Goal: Task Accomplishment & Management: Complete application form

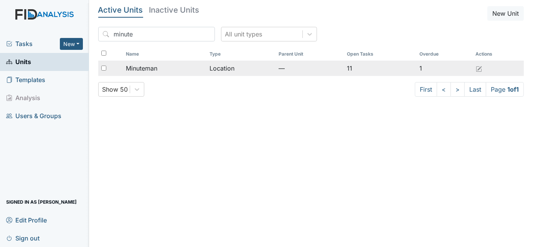
click at [160, 71] on div "Minuteman" at bounding box center [164, 68] width 77 height 9
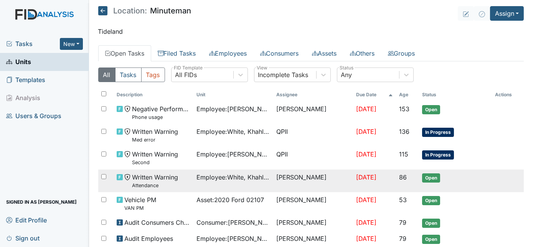
click at [246, 182] on td "Employee : White, Khahliya" at bounding box center [233, 181] width 80 height 23
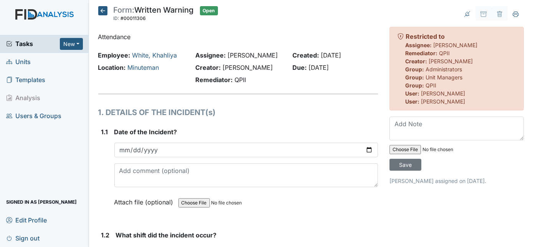
click at [127, 87] on div "Employee: [PERSON_NAME], Khahliya Location: Minuteman" at bounding box center [140, 69] width 97 height 37
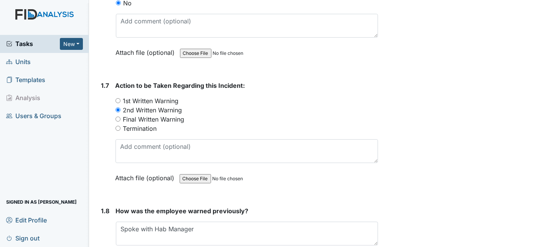
scroll to position [795, 0]
click at [106, 20] on div "1.6" at bounding box center [105, 21] width 8 height 95
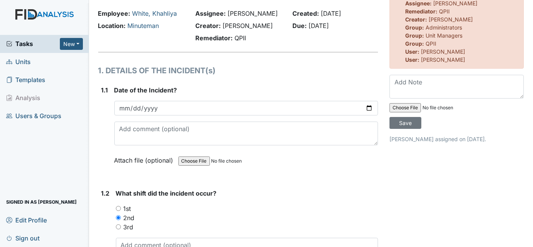
scroll to position [0, 0]
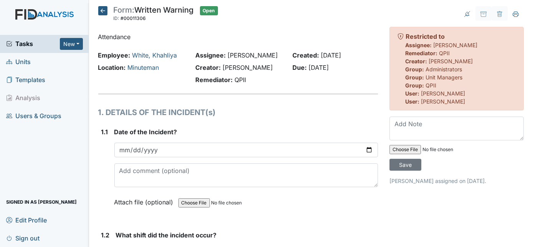
click at [99, 7] on icon at bounding box center [102, 10] width 9 height 9
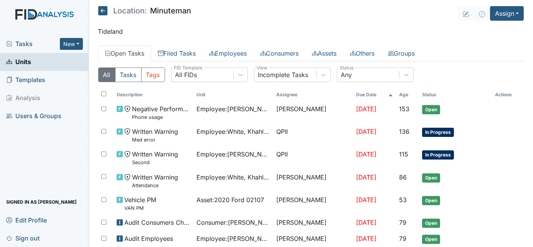
click at [17, 42] on span "Tasks" at bounding box center [33, 43] width 54 height 9
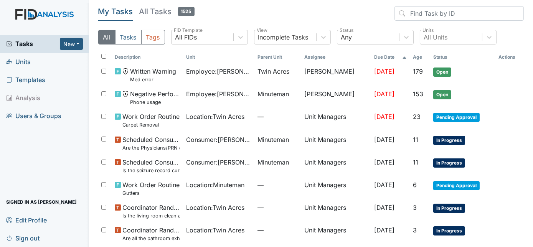
click at [24, 63] on span "Units" at bounding box center [18, 62] width 25 height 12
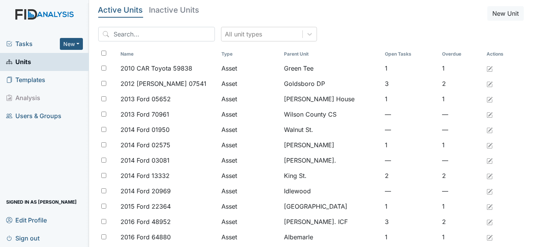
click at [25, 43] on span "Tasks" at bounding box center [33, 43] width 54 height 9
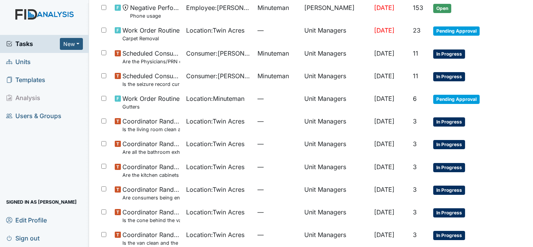
scroll to position [88, 0]
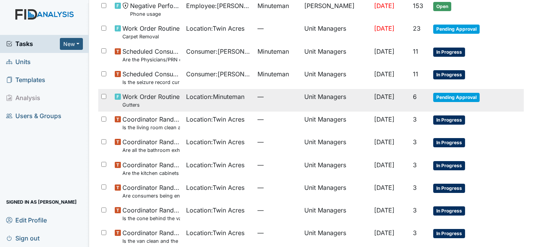
click at [172, 104] on small "Gutters" at bounding box center [150, 104] width 57 height 7
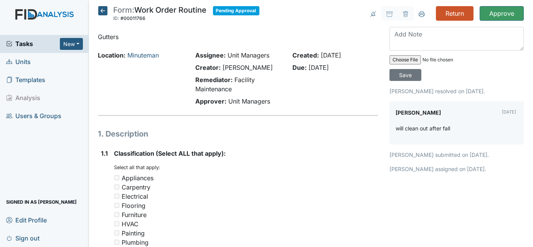
click at [102, 8] on icon at bounding box center [102, 10] width 9 height 9
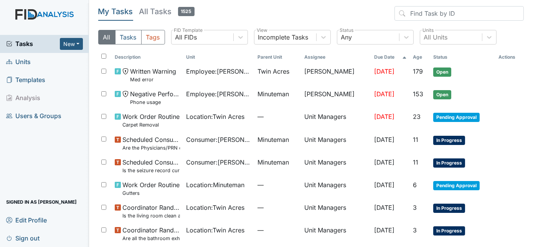
click at [23, 61] on span "Units" at bounding box center [18, 62] width 25 height 12
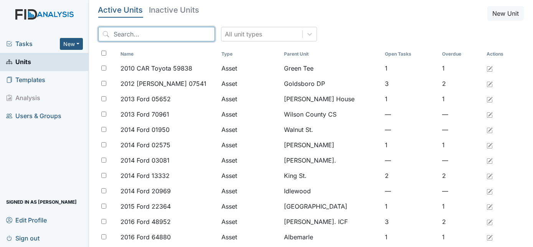
click at [123, 36] on input "search" at bounding box center [156, 34] width 117 height 15
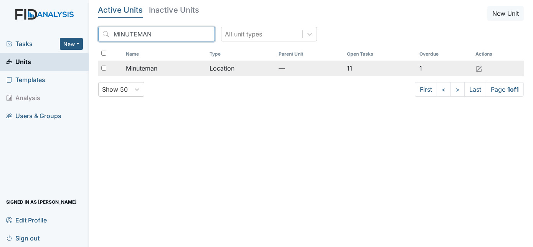
type input "MINUTEMAN"
click at [102, 68] on input "checkbox" at bounding box center [103, 68] width 5 height 5
checkbox input "true"
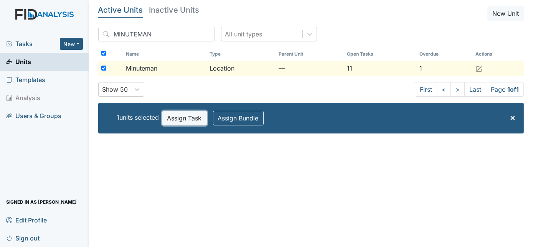
click at [179, 115] on button "Assign Task" at bounding box center [184, 118] width 44 height 15
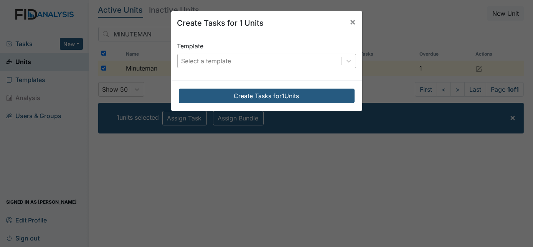
click at [207, 58] on div "Select a template" at bounding box center [206, 60] width 50 height 9
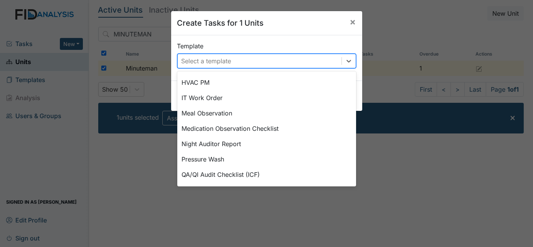
scroll to position [209, 0]
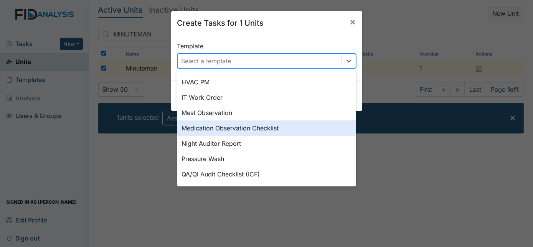
click at [284, 127] on div "Medication Observation Checklist" at bounding box center [266, 127] width 179 height 15
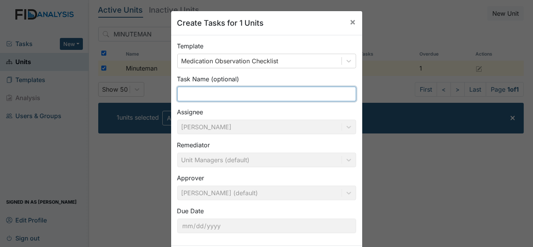
click at [332, 100] on input "text" at bounding box center [266, 94] width 179 height 15
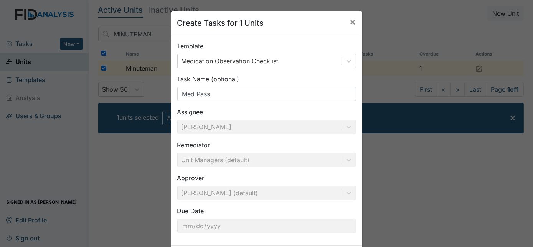
click at [402, 171] on div "Create Tasks for 1 Units × Template Medication Observation Checklist Task Name …" at bounding box center [266, 123] width 533 height 247
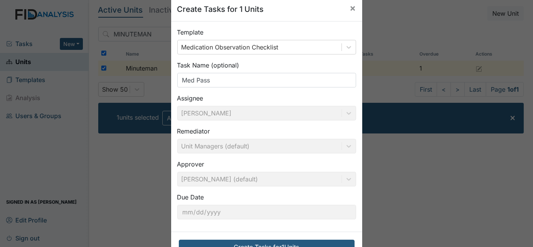
scroll to position [28, 0]
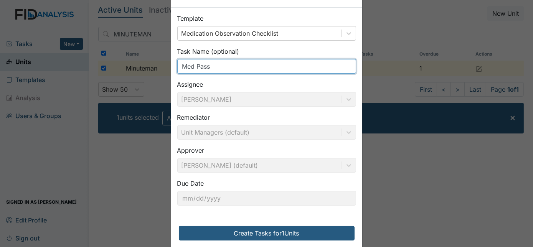
click at [212, 65] on input "Med Pass" at bounding box center [266, 66] width 179 height 15
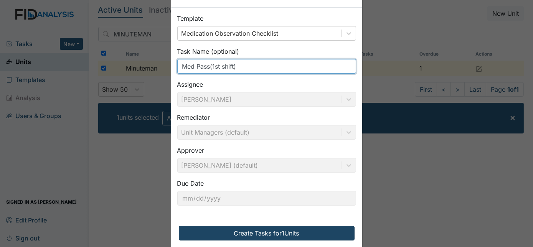
type input "Med Pass(1st shift)"
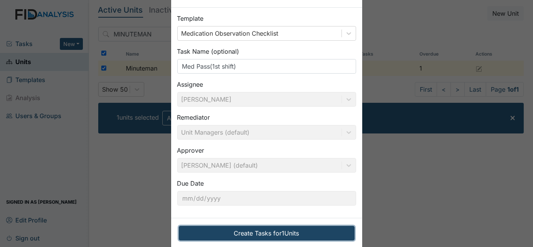
click at [295, 233] on button "Create Tasks for 1 Units" at bounding box center [267, 233] width 176 height 15
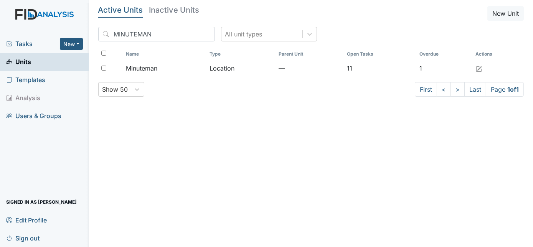
click at [23, 41] on span "Tasks" at bounding box center [33, 43] width 54 height 9
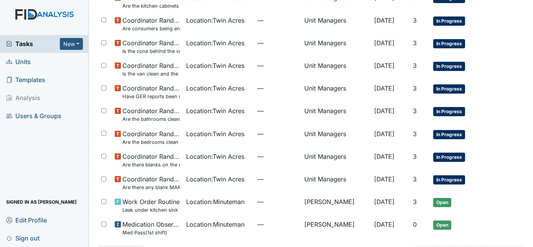
scroll to position [281, 0]
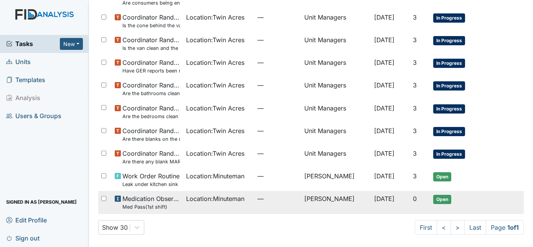
click at [264, 206] on td "—" at bounding box center [277, 202] width 47 height 23
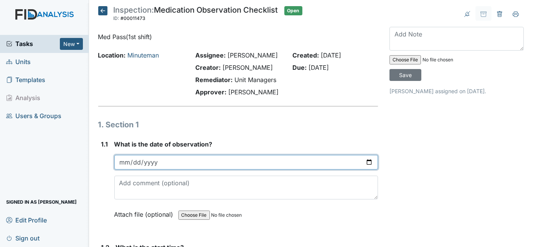
click at [123, 161] on input "date" at bounding box center [246, 162] width 264 height 15
type input "0225-09-08"
click at [123, 161] on input "date" at bounding box center [246, 162] width 264 height 15
type input "[DATE]"
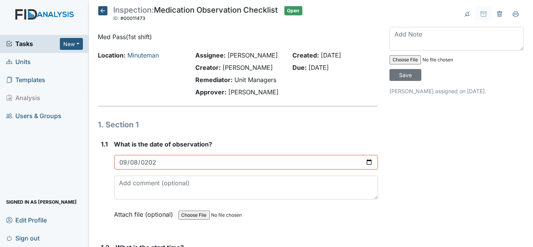
click at [107, 169] on div "1.1" at bounding box center [104, 185] width 7 height 91
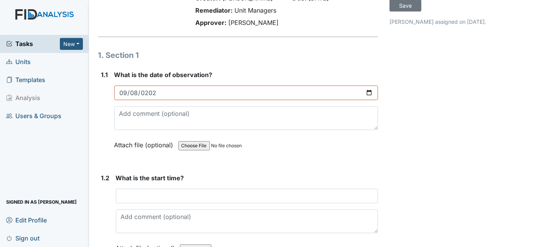
scroll to position [84, 0]
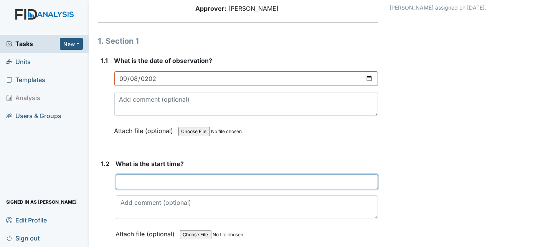
click at [137, 178] on input "text" at bounding box center [247, 182] width 262 height 15
type input "7am"
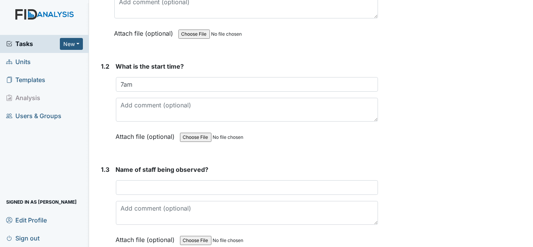
scroll to position [181, 0]
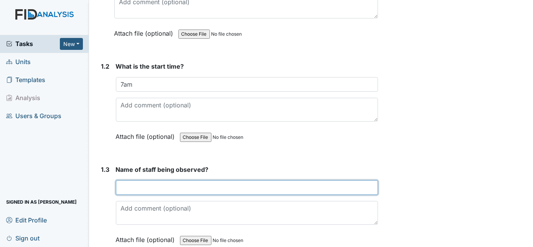
click at [125, 187] on input "text" at bounding box center [247, 187] width 262 height 15
type input "Regina Smith"
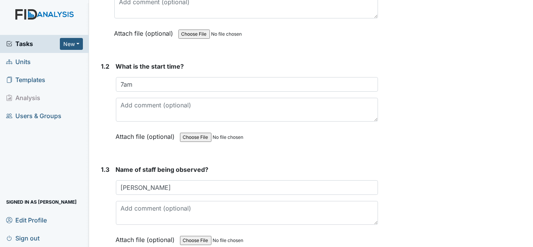
click at [102, 197] on div "1.3" at bounding box center [105, 210] width 8 height 91
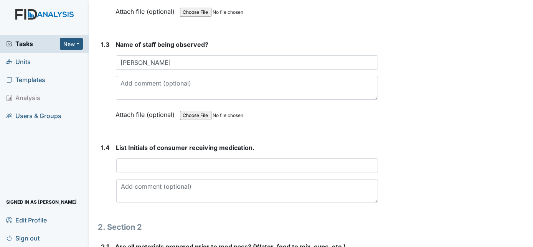
scroll to position [307, 0]
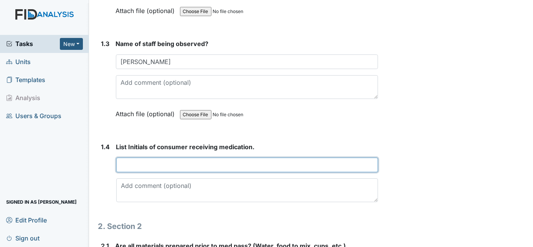
click at [143, 166] on input "text" at bounding box center [247, 165] width 262 height 15
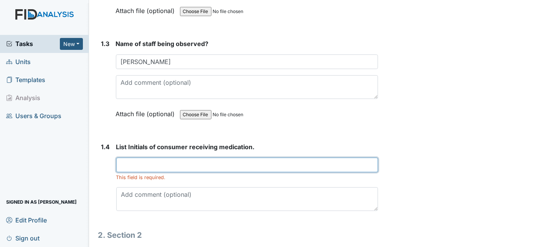
click at [146, 162] on input "text" at bounding box center [247, 165] width 262 height 15
type input "k"
type input "KB,AB,TM,LM,DW,&ML"
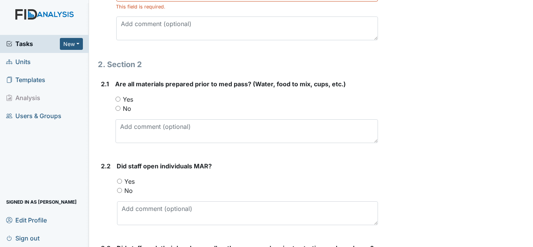
scroll to position [488, 0]
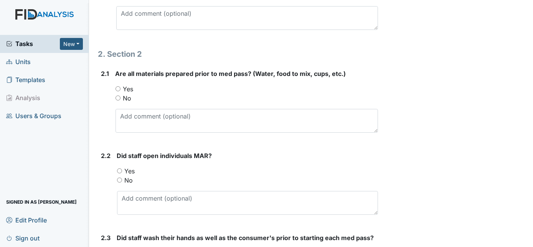
click at [118, 86] on input "Yes" at bounding box center [117, 88] width 5 height 5
radio input "true"
click at [105, 102] on div "2.1" at bounding box center [105, 104] width 8 height 70
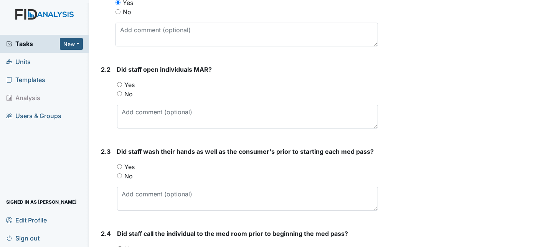
scroll to position [586, 0]
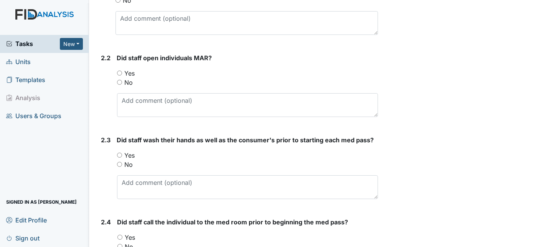
click at [120, 71] on input "Yes" at bounding box center [119, 73] width 5 height 5
radio input "true"
click at [103, 95] on div "2.2" at bounding box center [106, 88] width 10 height 70
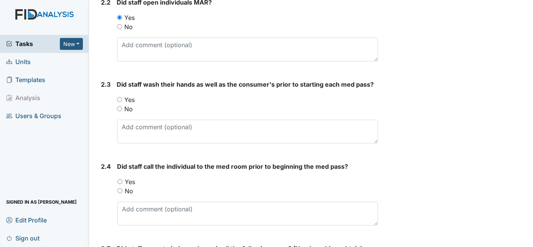
scroll to position [655, 0]
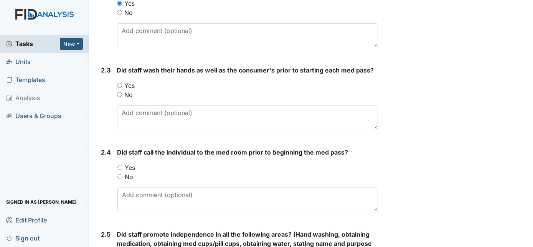
click at [119, 83] on input "Yes" at bounding box center [119, 85] width 5 height 5
radio input "true"
click at [105, 102] on div "2.3" at bounding box center [106, 101] width 10 height 70
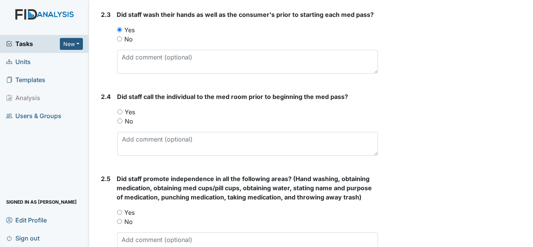
scroll to position [725, 0]
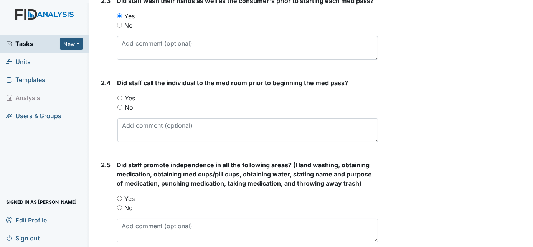
click at [119, 95] on input "Yes" at bounding box center [119, 97] width 5 height 5
radio input "true"
click at [102, 123] on div "2.4" at bounding box center [106, 113] width 10 height 70
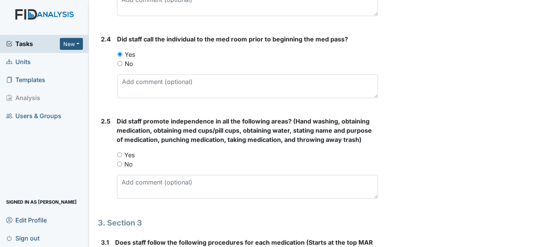
scroll to position [781, 0]
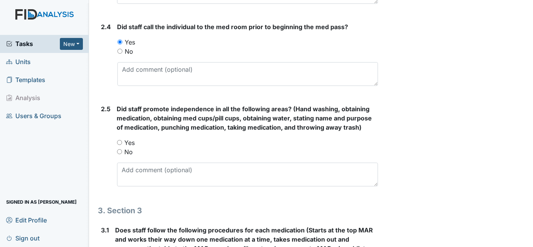
click at [119, 140] on input "Yes" at bounding box center [119, 142] width 5 height 5
radio input "true"
click at [100, 160] on div "2.5 Did staff promote independence in all the following areas? (Hand washing, o…" at bounding box center [238, 148] width 280 height 88
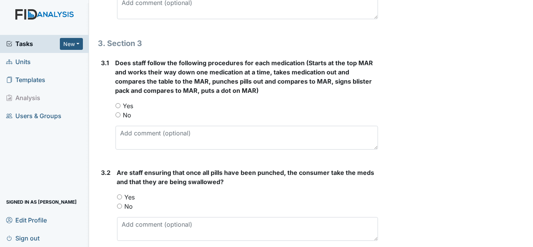
scroll to position [962, 0]
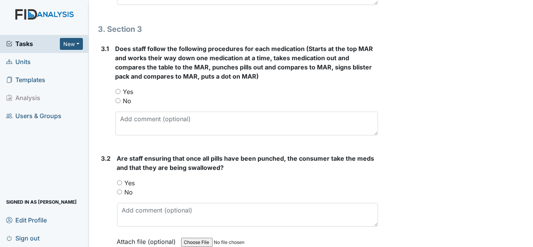
click at [118, 89] on input "Yes" at bounding box center [117, 91] width 5 height 5
radio input "true"
click at [119, 180] on input "Yes" at bounding box center [119, 182] width 5 height 5
radio input "true"
click at [102, 188] on div "3.2" at bounding box center [106, 206] width 10 height 104
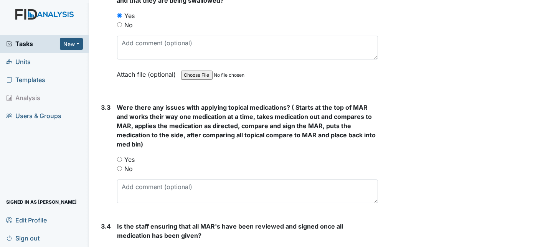
scroll to position [1143, 0]
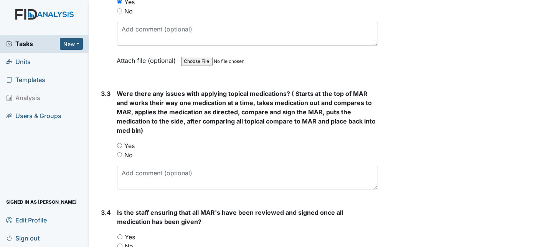
click at [120, 152] on input "No" at bounding box center [119, 154] width 5 height 5
radio input "true"
click at [107, 165] on div "3.3" at bounding box center [106, 142] width 10 height 107
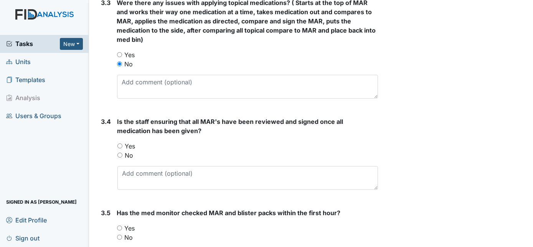
scroll to position [1293, 0]
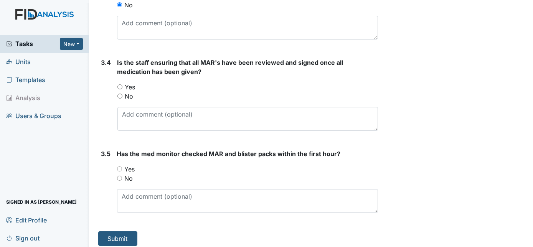
click at [118, 84] on input "Yes" at bounding box center [119, 86] width 5 height 5
radio input "true"
click at [102, 105] on div "3.4" at bounding box center [106, 97] width 10 height 79
click at [119, 166] on input "Yes" at bounding box center [119, 168] width 5 height 5
radio input "true"
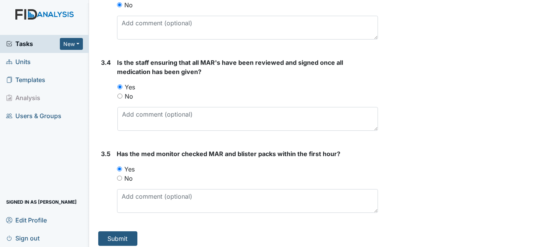
click at [105, 171] on div "3.5" at bounding box center [106, 184] width 10 height 70
click at [111, 233] on button "Submit" at bounding box center [117, 238] width 39 height 15
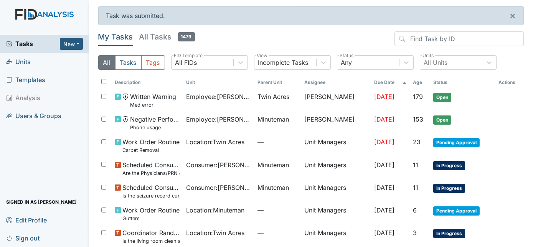
click at [15, 59] on span "Units" at bounding box center [18, 62] width 25 height 12
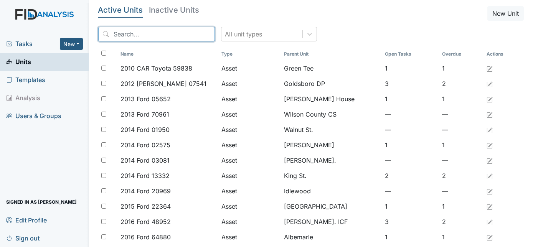
click at [138, 36] on input "search" at bounding box center [156, 34] width 117 height 15
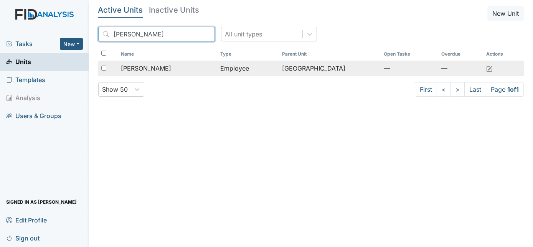
type input "alex"
click at [150, 68] on span "Peele, Alexsia" at bounding box center [146, 68] width 50 height 9
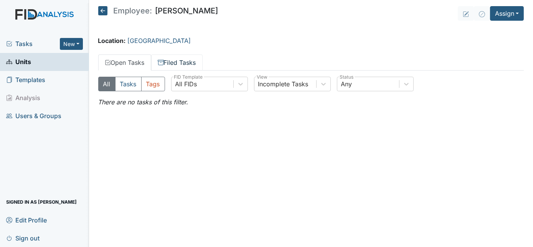
click at [176, 61] on link "Filed Tasks" at bounding box center [176, 62] width 51 height 16
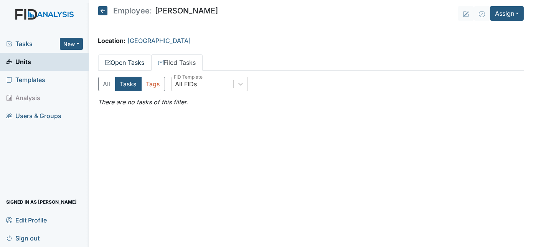
click at [135, 61] on link "Open Tasks" at bounding box center [124, 62] width 53 height 16
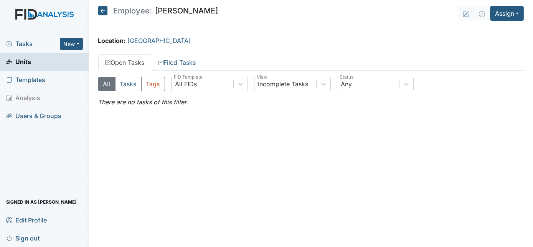
click at [22, 44] on span "Tasks" at bounding box center [33, 43] width 54 height 9
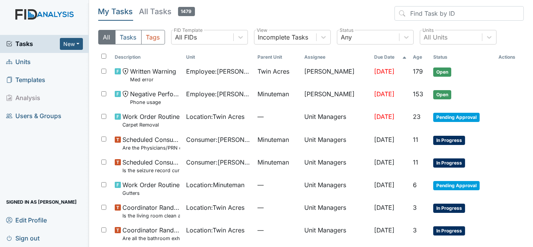
click at [23, 62] on span "Units" at bounding box center [18, 62] width 25 height 12
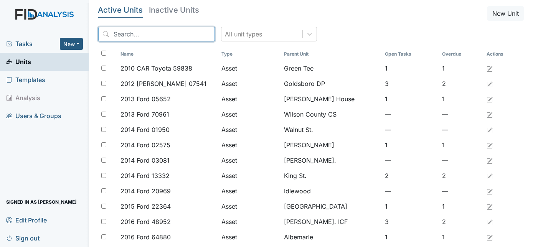
click at [130, 37] on input "search" at bounding box center [156, 34] width 117 height 15
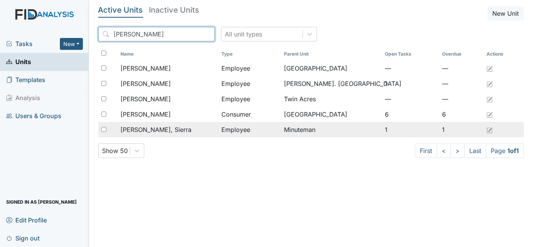
type input "[PERSON_NAME]"
click at [148, 129] on span "[PERSON_NAME], Sierra" at bounding box center [155, 129] width 71 height 9
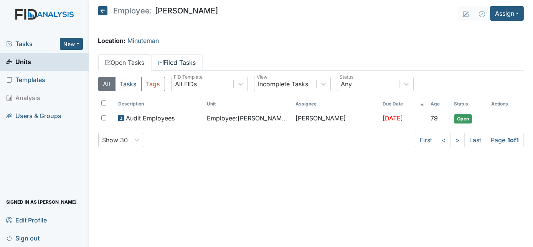
click at [179, 61] on link "Filed Tasks" at bounding box center [176, 62] width 51 height 16
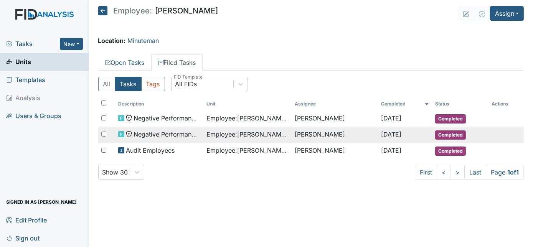
click at [206, 130] on span "Employee : [PERSON_NAME], Sierra" at bounding box center [247, 134] width 82 height 9
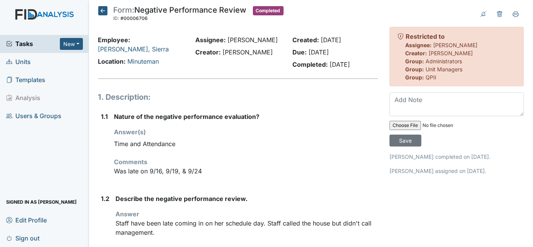
click at [100, 10] on icon at bounding box center [102, 10] width 9 height 9
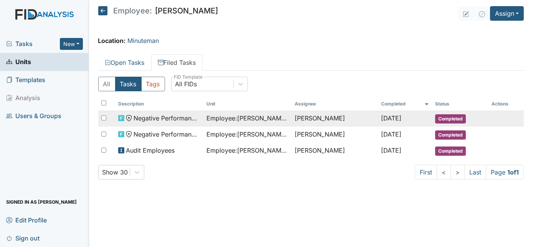
click at [232, 121] on span "Employee : [PERSON_NAME], Sierra" at bounding box center [247, 118] width 82 height 9
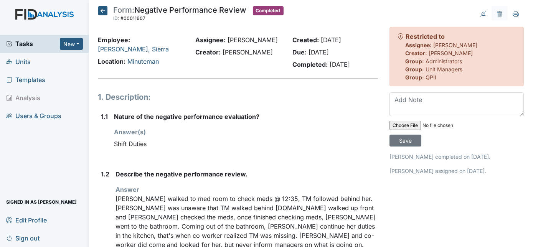
click at [101, 10] on icon at bounding box center [102, 10] width 9 height 9
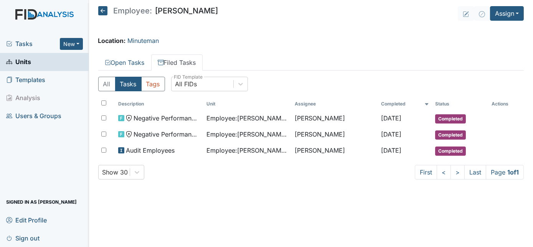
click at [24, 44] on span "Tasks" at bounding box center [33, 43] width 54 height 9
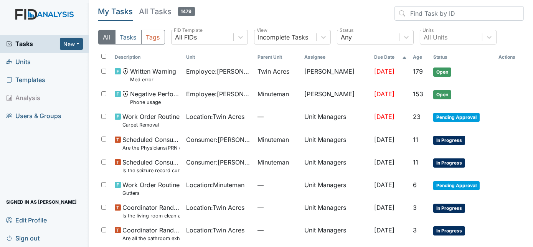
click at [21, 62] on span "Units" at bounding box center [18, 62] width 25 height 12
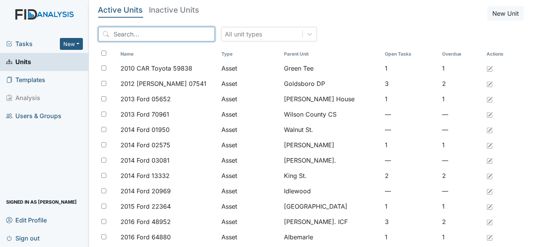
click at [138, 40] on input "search" at bounding box center [156, 34] width 117 height 15
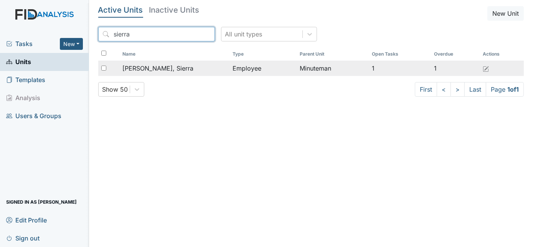
type input "sierra"
click at [104, 66] on input "checkbox" at bounding box center [103, 68] width 5 height 5
checkbox input "true"
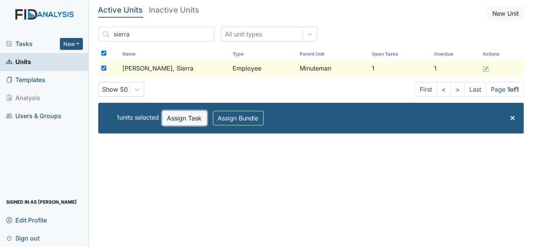
click at [176, 119] on button "Assign Task" at bounding box center [184, 118] width 44 height 15
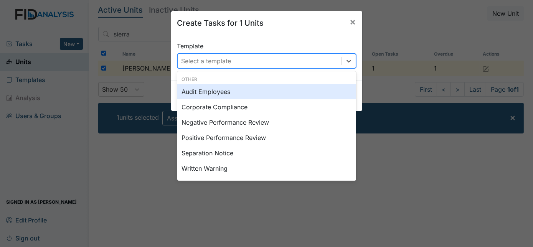
click at [216, 60] on div "Select a template" at bounding box center [206, 60] width 50 height 9
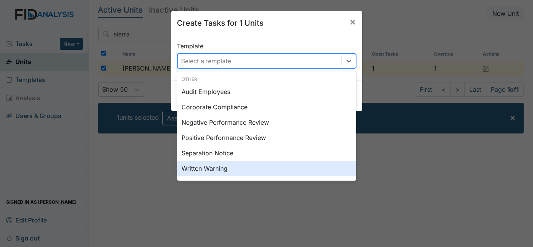
click at [232, 167] on div "Written Warning" at bounding box center [266, 168] width 179 height 15
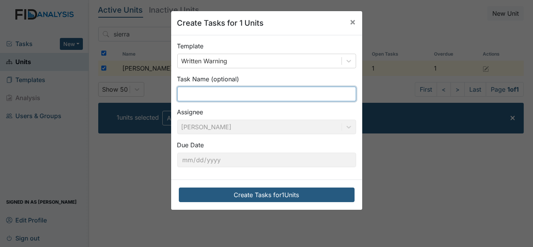
click at [199, 94] on input "text" at bounding box center [266, 94] width 179 height 15
type input "Med error"
click at [178, 95] on input "Med error" at bounding box center [266, 94] width 179 height 15
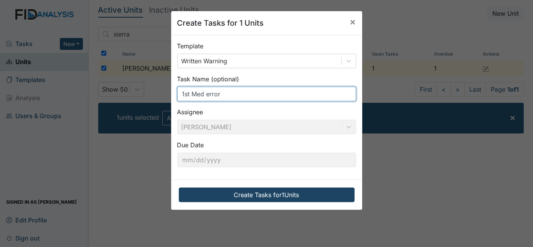
type input "1st Med error"
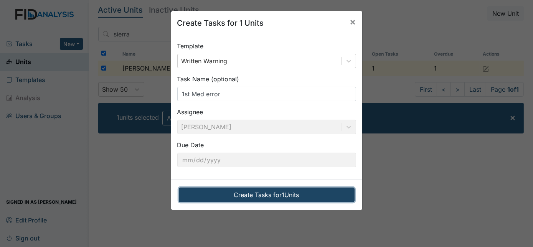
click at [219, 195] on button "Create Tasks for 1 Units" at bounding box center [267, 195] width 176 height 15
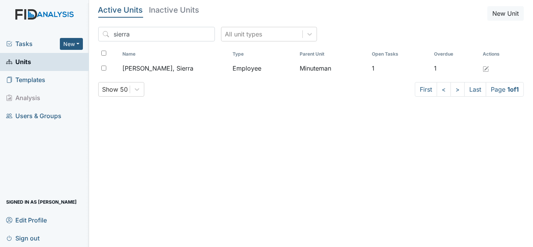
click at [18, 42] on span "Tasks" at bounding box center [33, 43] width 54 height 9
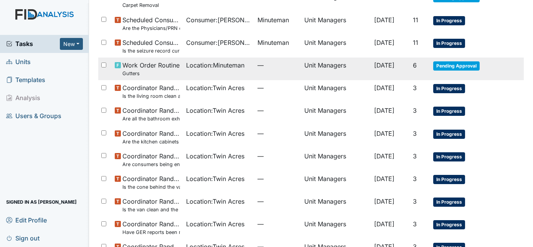
scroll to position [281, 0]
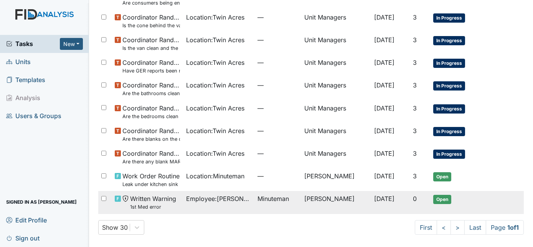
click at [152, 206] on small "1st Med error" at bounding box center [153, 206] width 46 height 7
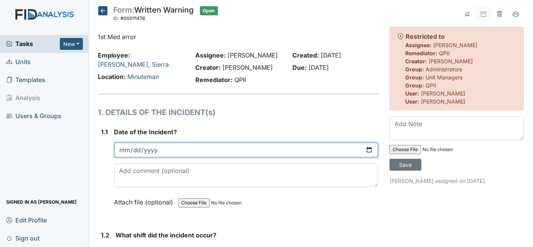
click at [124, 149] on input "date" at bounding box center [246, 150] width 264 height 15
type input "2025-08-29"
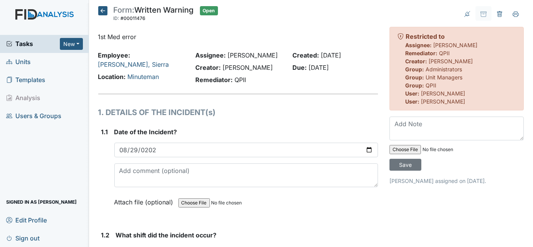
click at [106, 165] on div "1.1" at bounding box center [104, 172] width 7 height 91
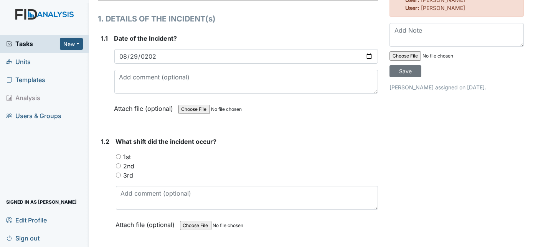
scroll to position [111, 0]
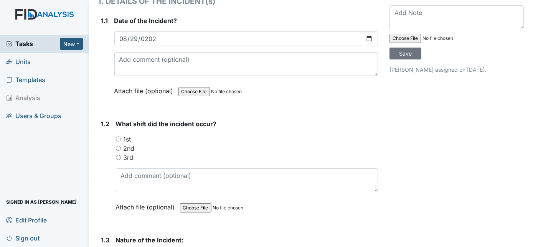
click at [120, 146] on input "2nd" at bounding box center [118, 148] width 5 height 5
radio input "true"
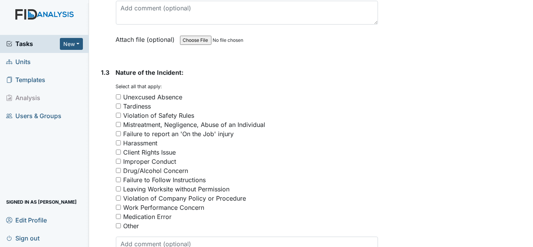
scroll to position [293, 0]
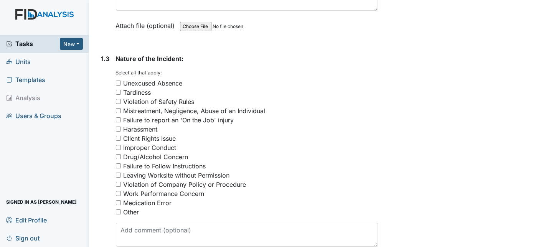
click at [117, 201] on input "Medication Error" at bounding box center [118, 202] width 5 height 5
checkbox input "true"
click at [102, 222] on div "1.3" at bounding box center [105, 166] width 8 height 224
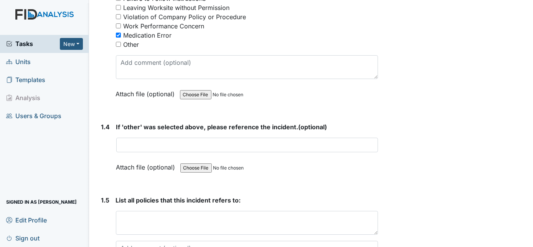
scroll to position [474, 0]
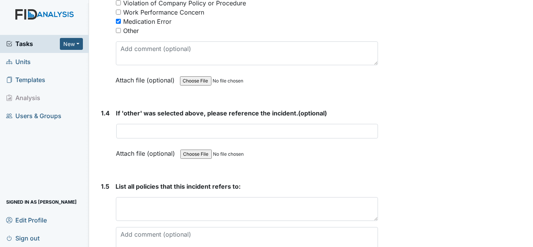
click at [20, 61] on span "Units" at bounding box center [18, 62] width 25 height 12
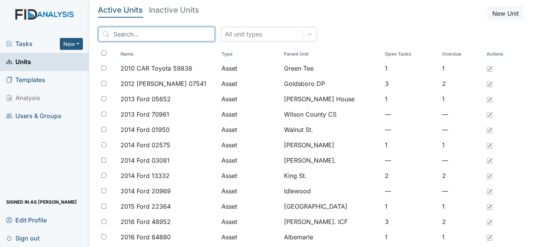
click at [143, 36] on input "search" at bounding box center [156, 34] width 117 height 15
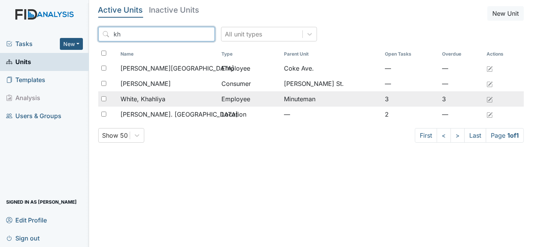
type input "kh"
click at [153, 95] on span "White, Khahliya" at bounding box center [142, 98] width 45 height 9
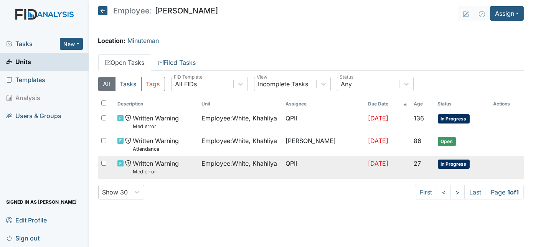
click at [191, 169] on td "Written Warning Med error" at bounding box center [156, 167] width 84 height 23
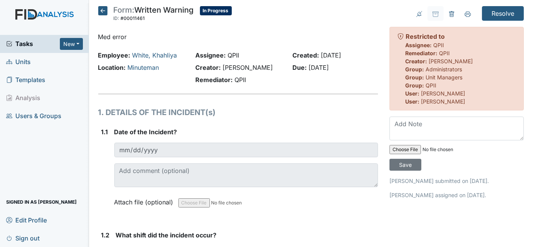
click at [249, 109] on h1 "1. DETAILS OF THE INCIDENT(s)" at bounding box center [238, 113] width 280 height 12
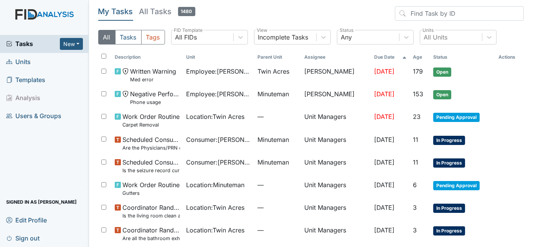
click at [28, 61] on span "Units" at bounding box center [18, 62] width 25 height 12
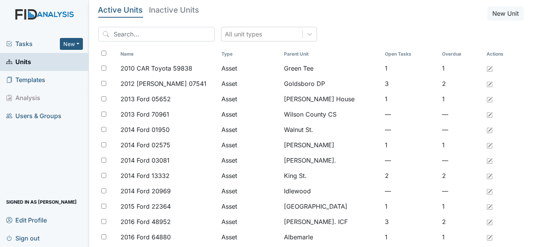
click at [24, 47] on span "Tasks" at bounding box center [33, 43] width 54 height 9
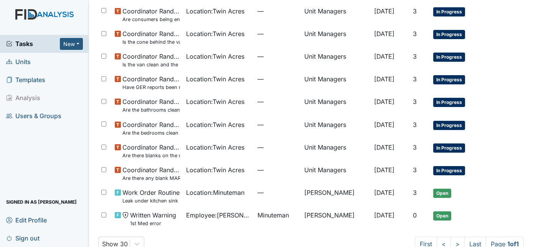
scroll to position [281, 0]
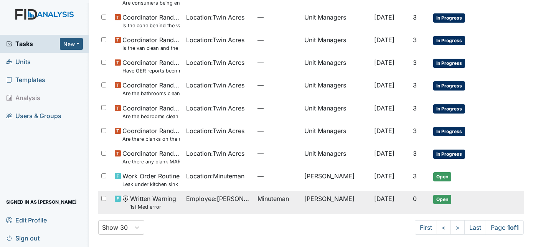
click at [374, 199] on span "[DATE]" at bounding box center [384, 199] width 20 height 8
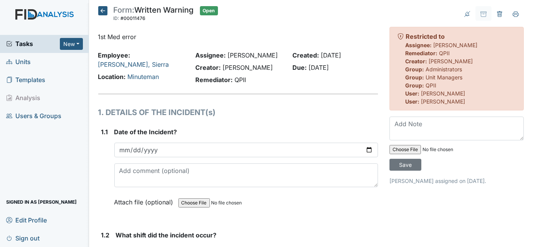
click at [328, 208] on div "Attach file (optional) You can upload .pdf, .txt, .jpg, .jpeg, .png, .csv, .xls…" at bounding box center [246, 202] width 264 height 19
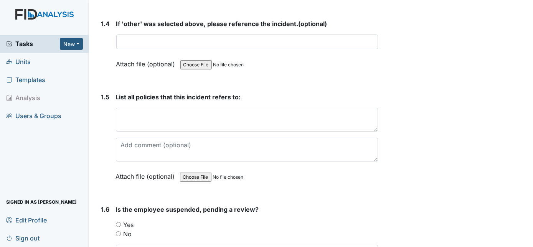
scroll to position [571, 0]
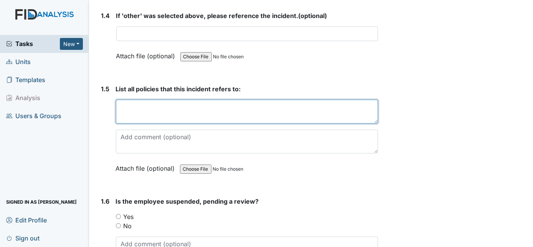
click at [214, 109] on textarea at bounding box center [247, 112] width 262 height 24
type textarea "1902"
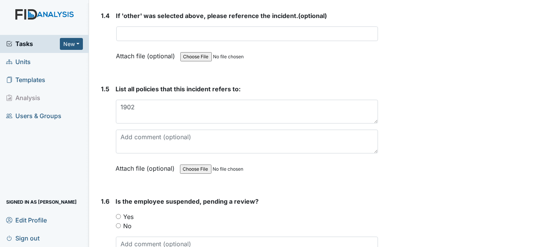
click at [194, 165] on input "file" at bounding box center [232, 169] width 104 height 18
click at [189, 164] on input "file" at bounding box center [232, 169] width 104 height 18
click at [195, 165] on input "file" at bounding box center [232, 169] width 104 height 18
type input "C:\fakepath\LIFE Inc Policy Manual [DATE] (1).pdf"
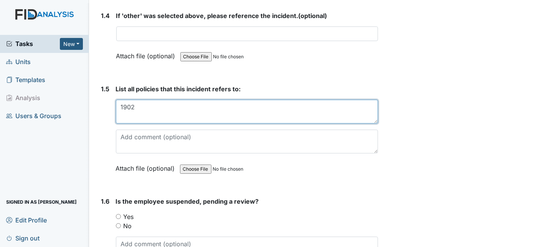
click at [257, 105] on textarea "1902" at bounding box center [247, 112] width 262 height 24
type textarea "1902"
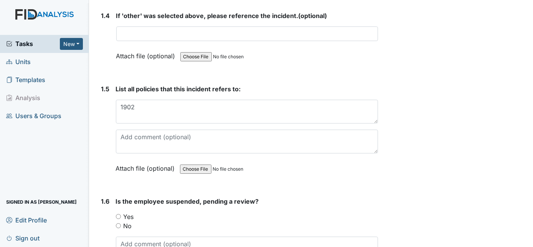
click at [191, 166] on input "file" at bounding box center [232, 169] width 104 height 18
type input "C:\fakepath\LIFE Inc. Policy 1202.pdf"
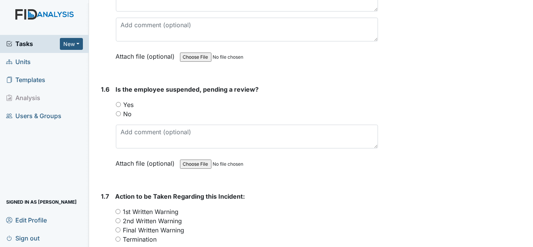
scroll to position [725, 0]
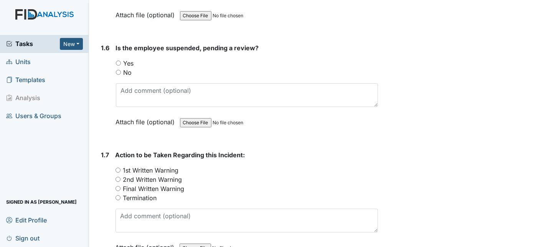
click at [118, 70] on input "No" at bounding box center [118, 72] width 5 height 5
radio input "true"
click at [116, 168] on input "1st Written Warning" at bounding box center [117, 170] width 5 height 5
radio input "true"
click at [100, 184] on div "1.7 Action to be Taken Regarding this Incident: You must select one of the belo…" at bounding box center [238, 206] width 280 height 113
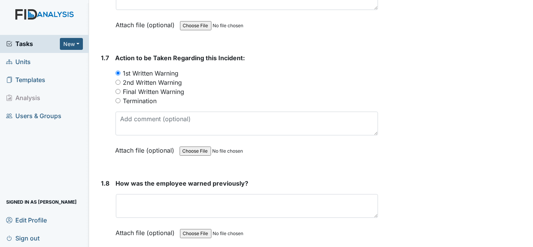
scroll to position [851, 0]
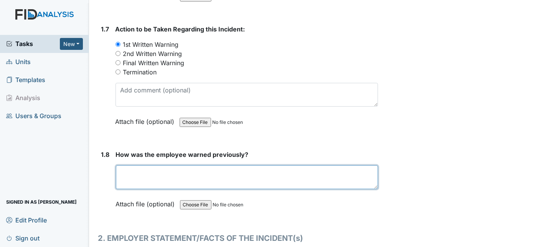
click at [125, 178] on textarea at bounding box center [247, 177] width 262 height 24
type textarea "I"
type textarea "Staff had the class and was in serviced."
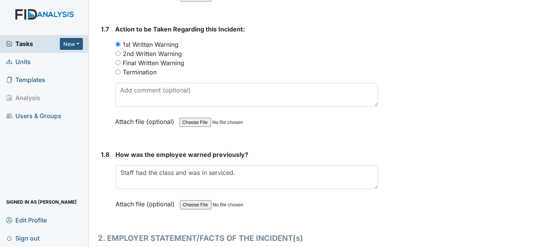
click at [281, 142] on div "1. DETAILS OF THE INCIDENT(s) 1.1 Date of the Incident? [DATE] Attach file (opt…" at bounding box center [238, 19] width 280 height 1527
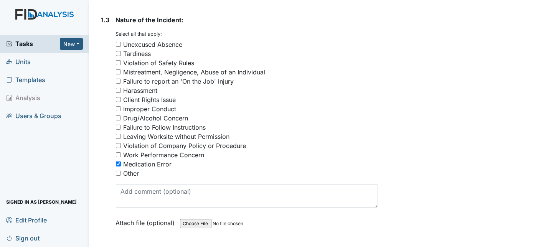
scroll to position [316, 0]
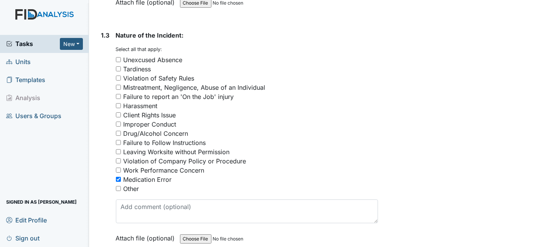
click at [119, 76] on input "Violation of Safety Rules" at bounding box center [118, 78] width 5 height 5
checkbox input "true"
click at [119, 140] on input "Failure to Follow Instructions" at bounding box center [118, 142] width 5 height 5
checkbox input "true"
click at [120, 158] on input "Violation of Company Policy or Procedure" at bounding box center [118, 160] width 5 height 5
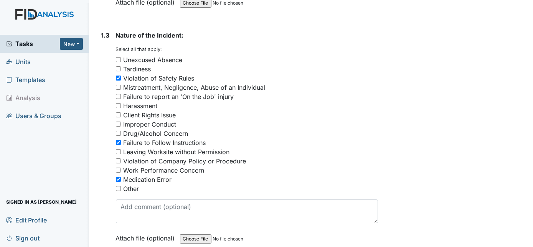
checkbox input "true"
